Goal: Check status

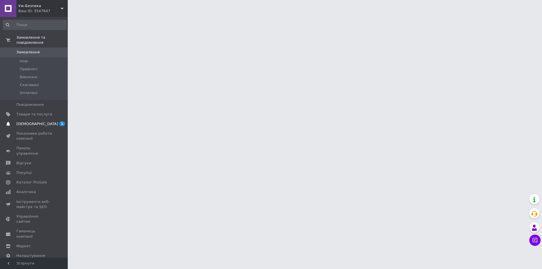
click at [57, 121] on span "1 0" at bounding box center [60, 123] width 16 height 5
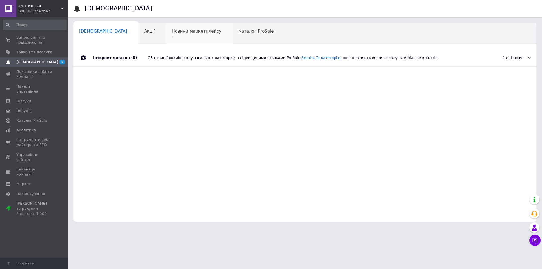
click at [172, 33] on span "Новини маркетплейсу" at bounding box center [197, 31] width 50 height 5
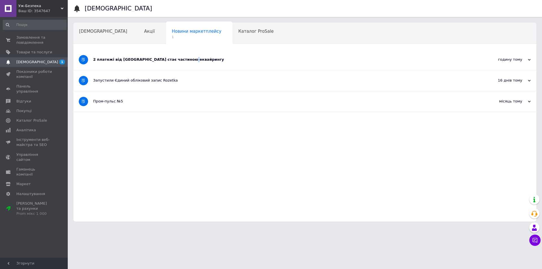
click at [180, 61] on div "2 платежі від [GEOGRAPHIC_DATA] стає частиною еквайрингу" at bounding box center [283, 59] width 381 height 5
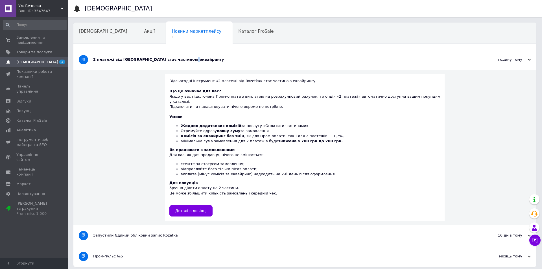
click at [180, 64] on div "2 платежі від [GEOGRAPHIC_DATA] стає частиною еквайрингу" at bounding box center [283, 59] width 381 height 21
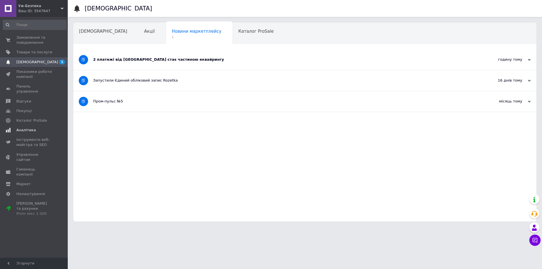
click at [30, 128] on span "Аналітика" at bounding box center [25, 130] width 19 height 5
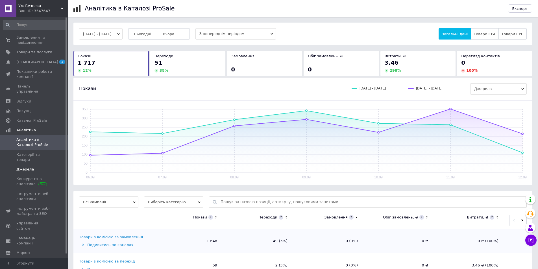
click at [48, 167] on span "Джерела" at bounding box center [34, 169] width 36 height 5
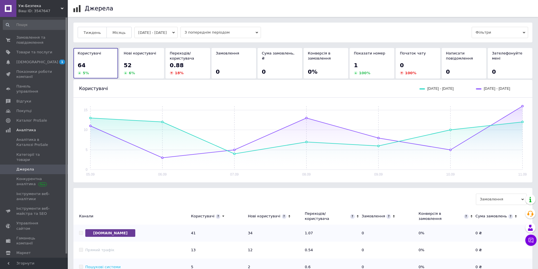
click at [158, 34] on button "[DATE] - [DATE]" at bounding box center [155, 32] width 43 height 11
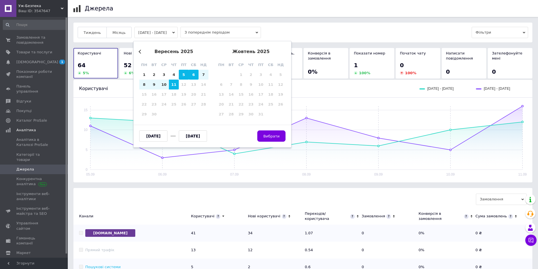
click at [195, 76] on div "6" at bounding box center [194, 75] width 10 height 10
type input "[DATE]"
click at [177, 87] on div "11" at bounding box center [174, 85] width 10 height 10
type input "[DATE]"
click at [274, 136] on span "Вибрати" at bounding box center [271, 136] width 16 height 4
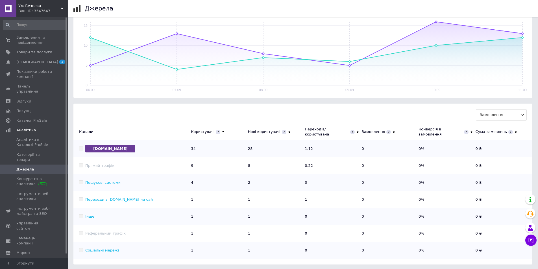
scroll to position [86, 0]
